Goal: Task Accomplishment & Management: Complete application form

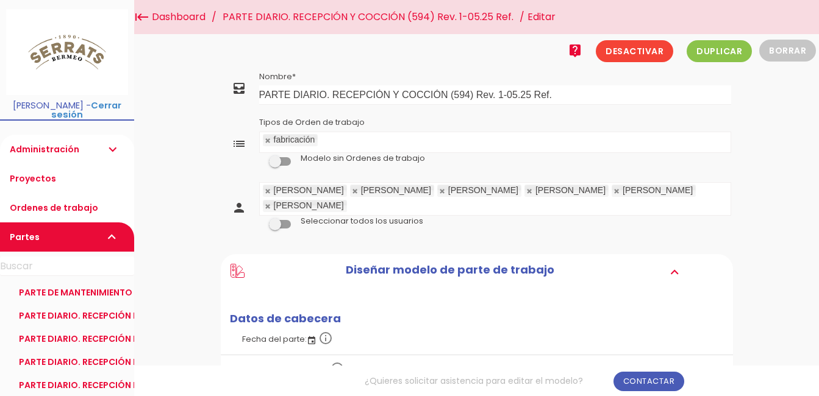
click at [714, 183] on ul "[PERSON_NAME] [PERSON_NAME] [PERSON_NAME] [PERSON_NAME]" at bounding box center [495, 199] width 471 height 32
click at [437, 37] on link "Guardar" at bounding box center [446, 41] width 73 height 22
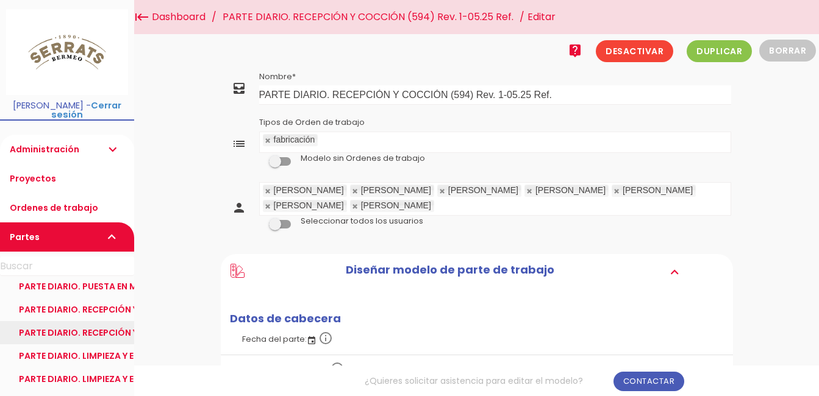
click at [108, 321] on link "PARTE DIARIO. RECEPCIÓN Y COCCIÓN (594) Rev. 2-08.25 Ref." at bounding box center [67, 332] width 134 height 23
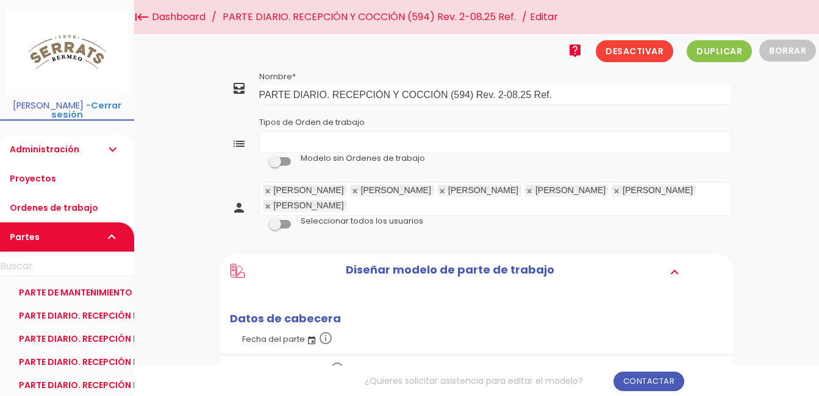
click at [716, 193] on ul "[PERSON_NAME] [PERSON_NAME] [PERSON_NAME] [PERSON_NAME]" at bounding box center [495, 199] width 471 height 32
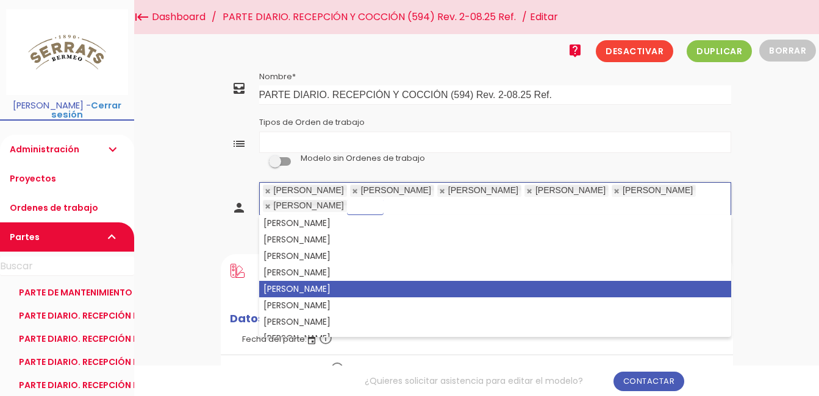
scroll to position [59, 0]
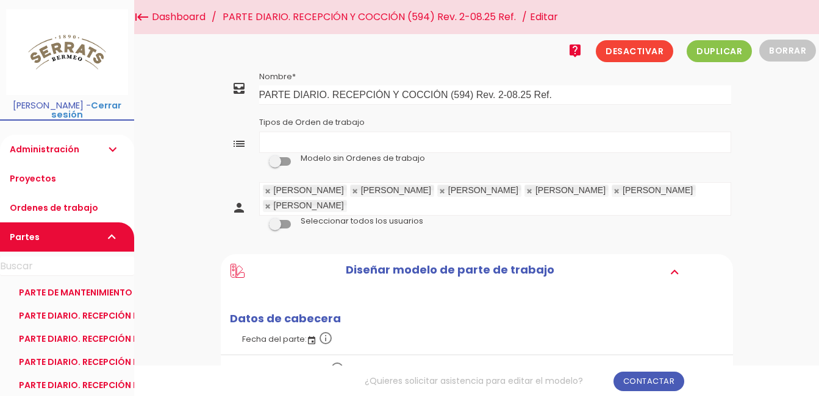
click at [710, 188] on ul "[PERSON_NAME] [PERSON_NAME] [PERSON_NAME] [PERSON_NAME]" at bounding box center [495, 199] width 471 height 32
click at [444, 43] on link "Guardar" at bounding box center [446, 41] width 73 height 22
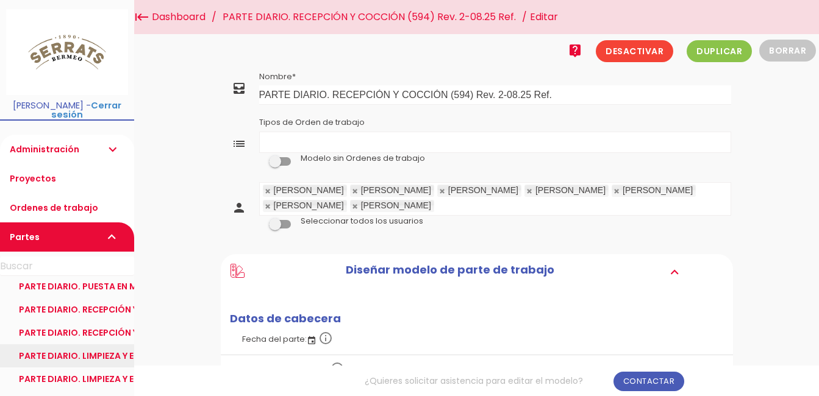
scroll to position [183, 0]
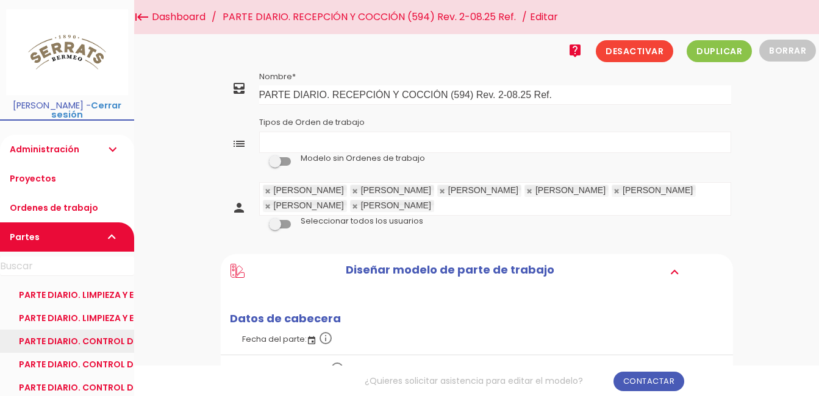
click at [115, 334] on link "PARTE DIARIO. CONTROL DE ENVASES E INGREDIENTES (597) Rev. 1-05.25 Ref." at bounding box center [67, 341] width 134 height 23
